Goal: Task Accomplishment & Management: Use online tool/utility

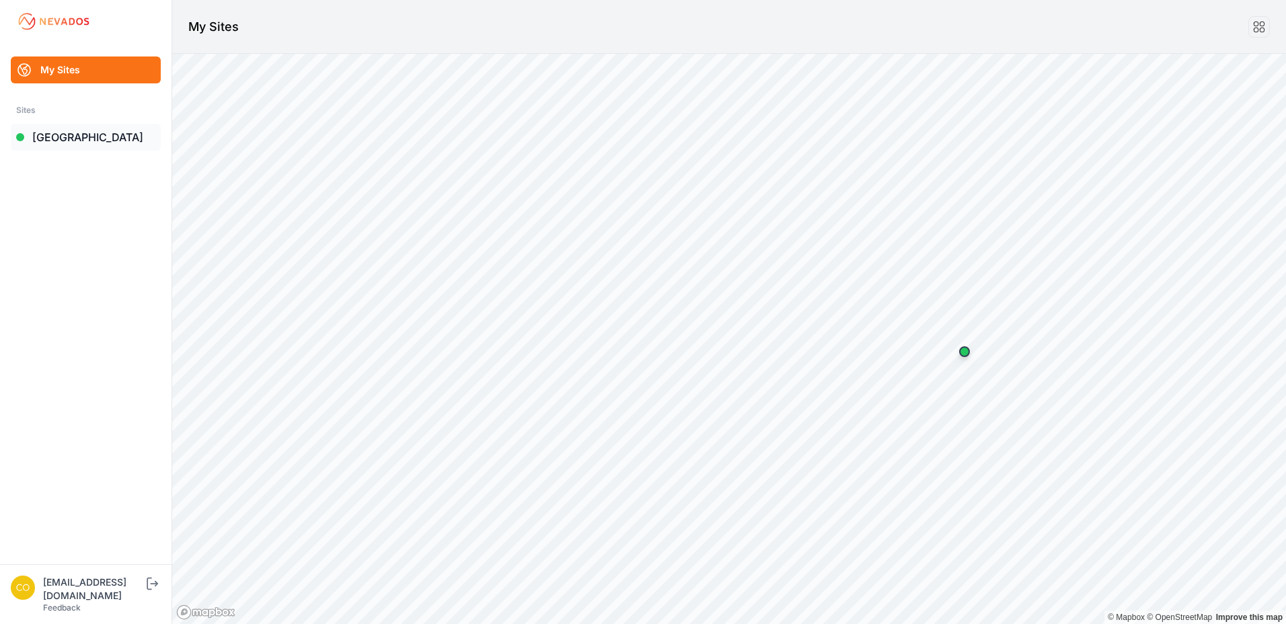
click at [49, 145] on link "[GEOGRAPHIC_DATA]" at bounding box center [86, 137] width 150 height 27
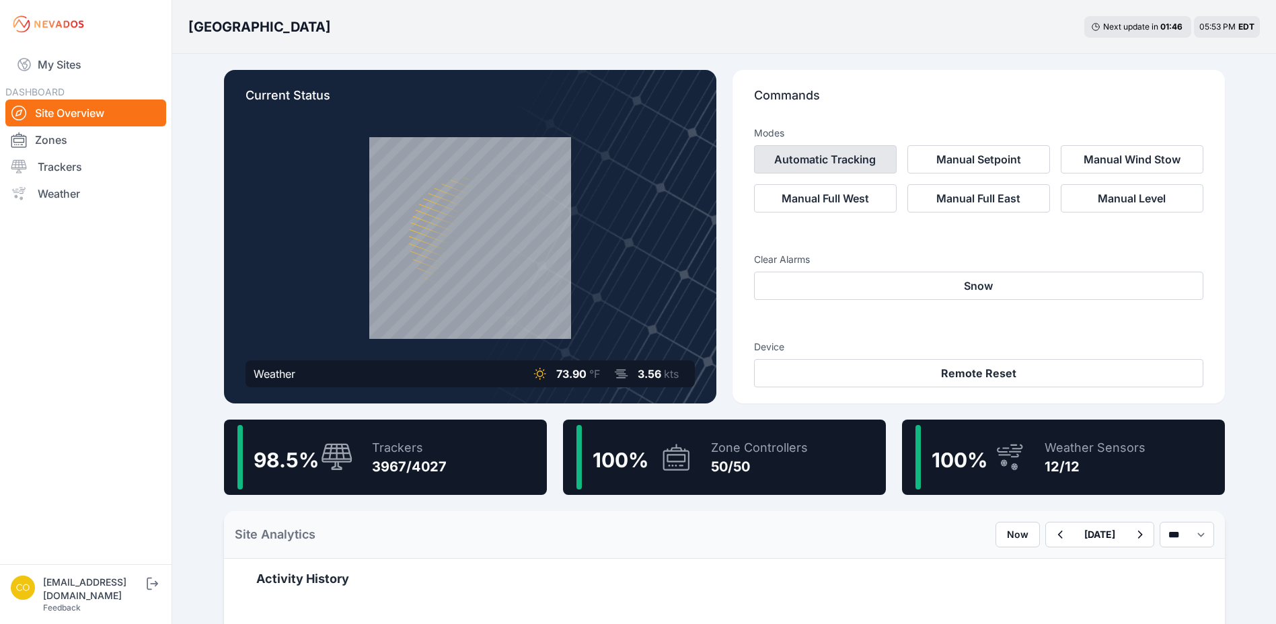
click at [863, 165] on button "Automatic Tracking" at bounding box center [825, 159] width 143 height 28
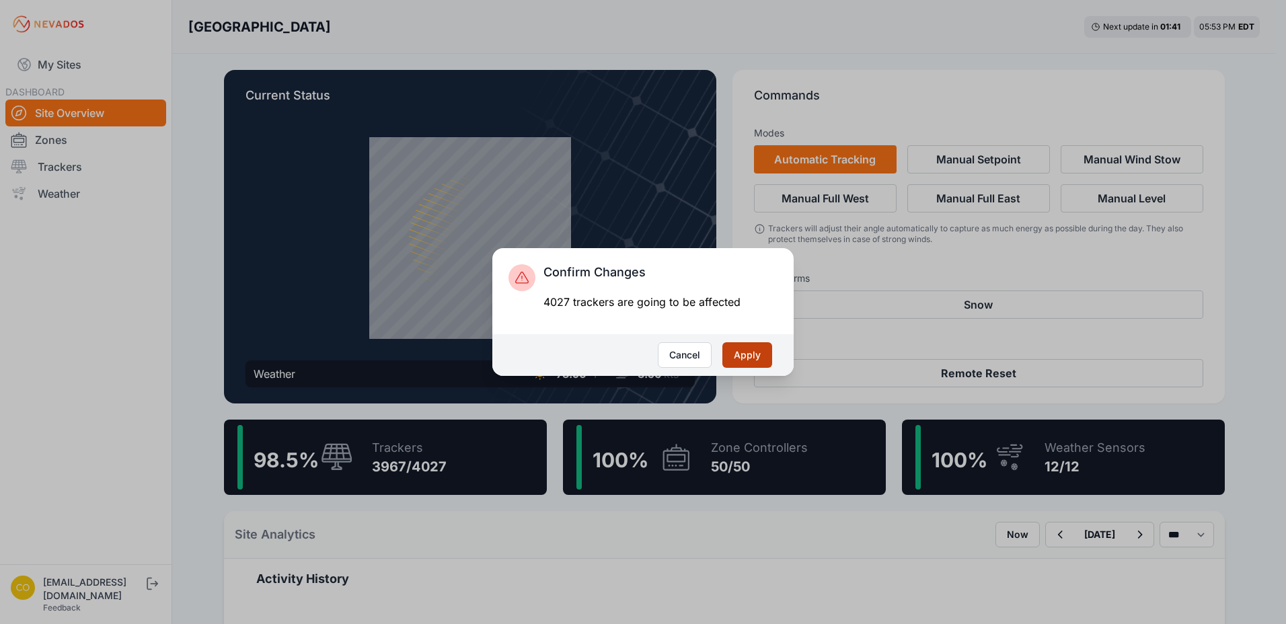
click at [766, 355] on button "Apply" at bounding box center [748, 355] width 50 height 26
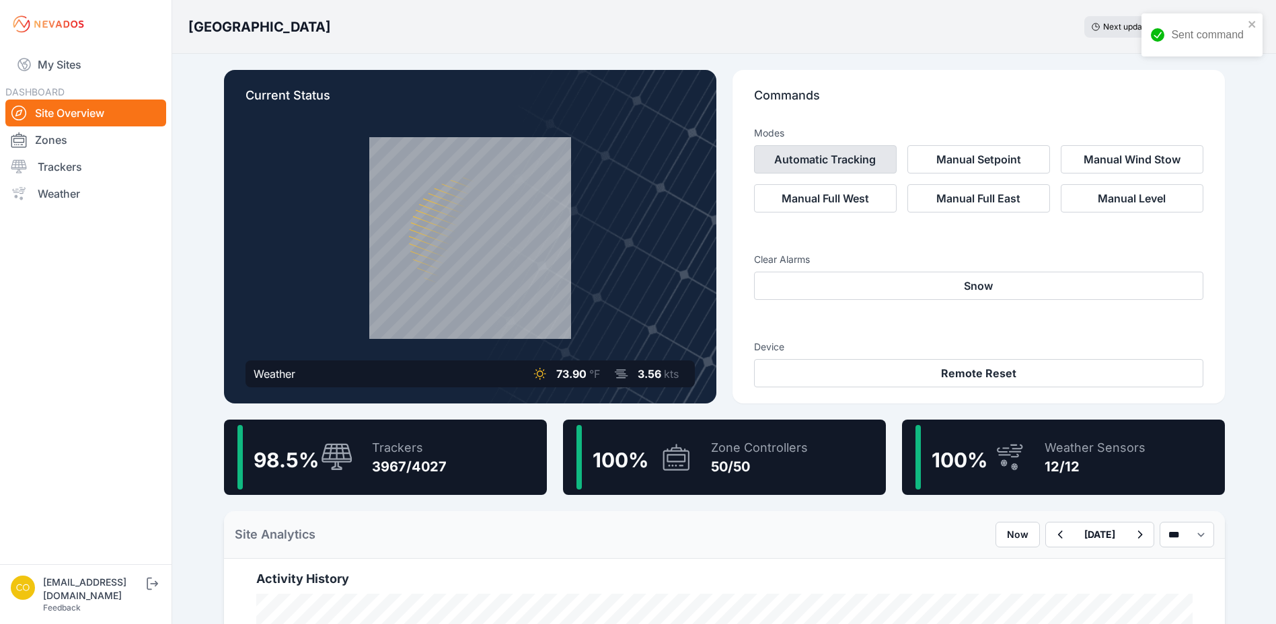
click at [881, 160] on button "Automatic Tracking" at bounding box center [825, 159] width 143 height 28
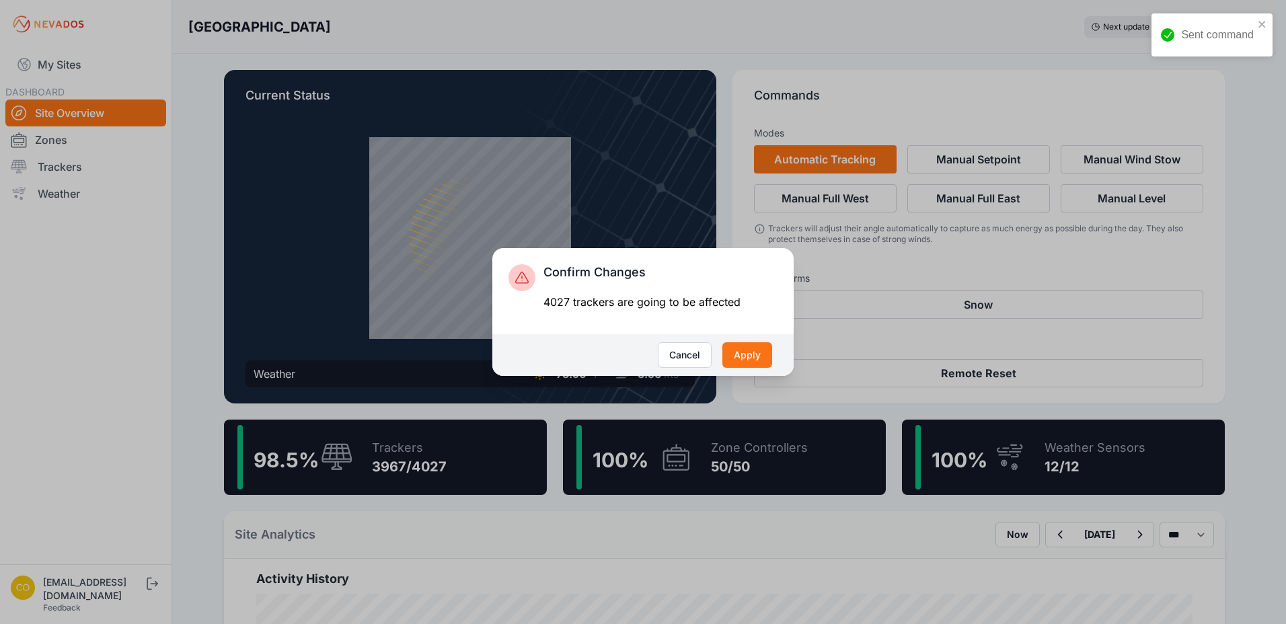
click at [748, 368] on div "Cancel Apply" at bounding box center [642, 355] width 301 height 42
click at [733, 355] on button "Apply" at bounding box center [748, 355] width 50 height 26
